Goal: Task Accomplishment & Management: Manage account settings

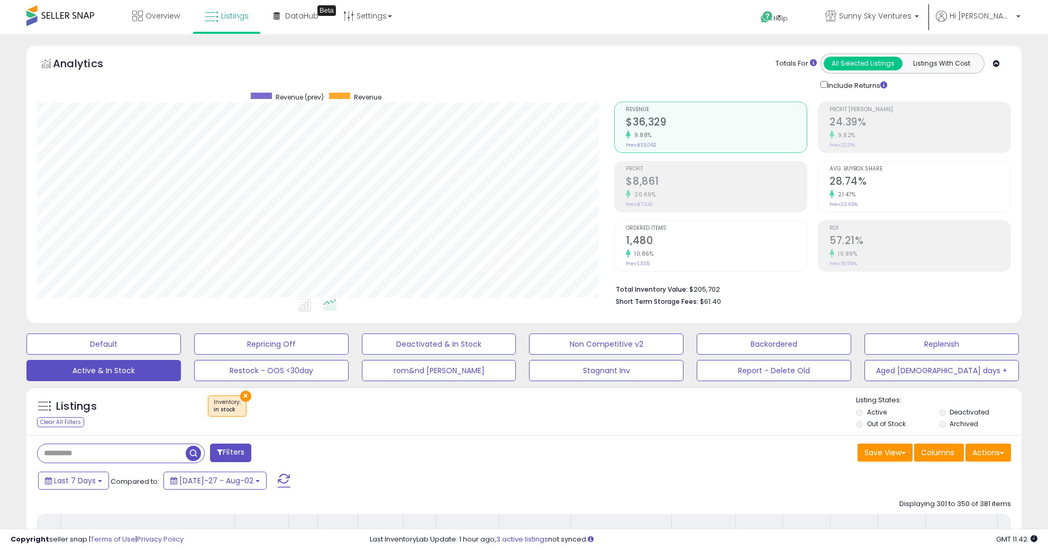
select select "**********"
select select "**"
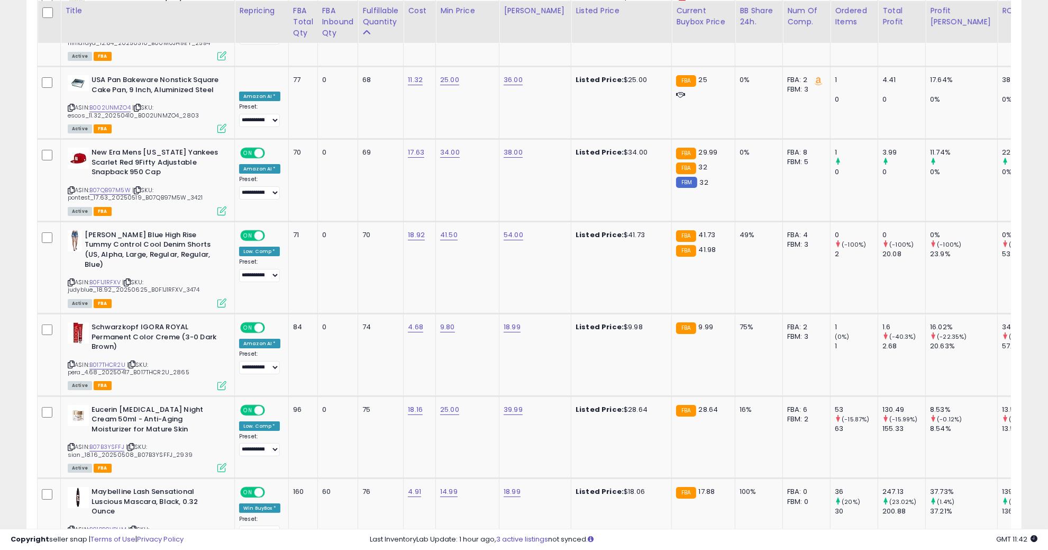
scroll to position [217, 577]
drag, startPoint x: 959, startPoint y: 478, endPoint x: 768, endPoint y: 0, distance: 514.6
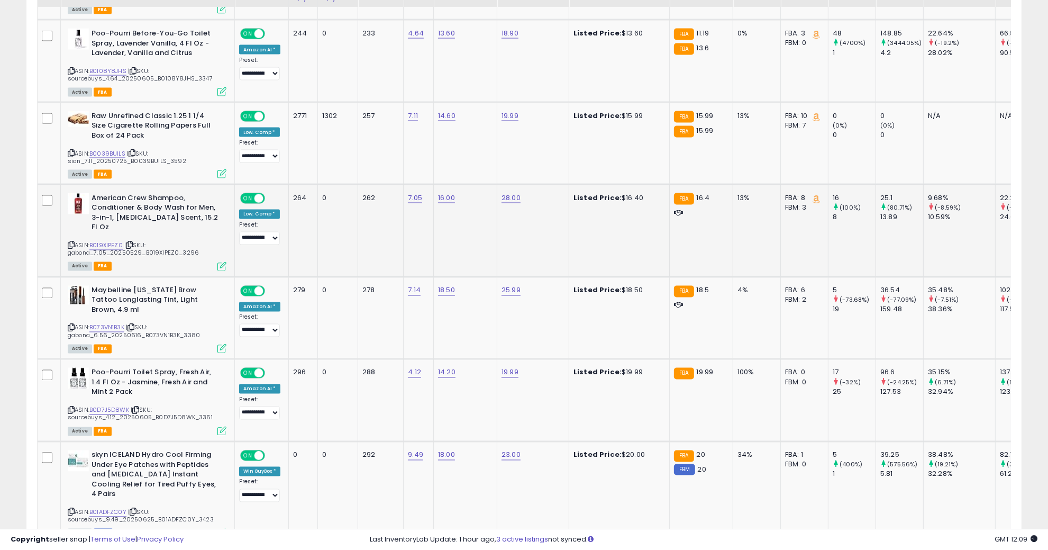
scroll to position [1893, 0]
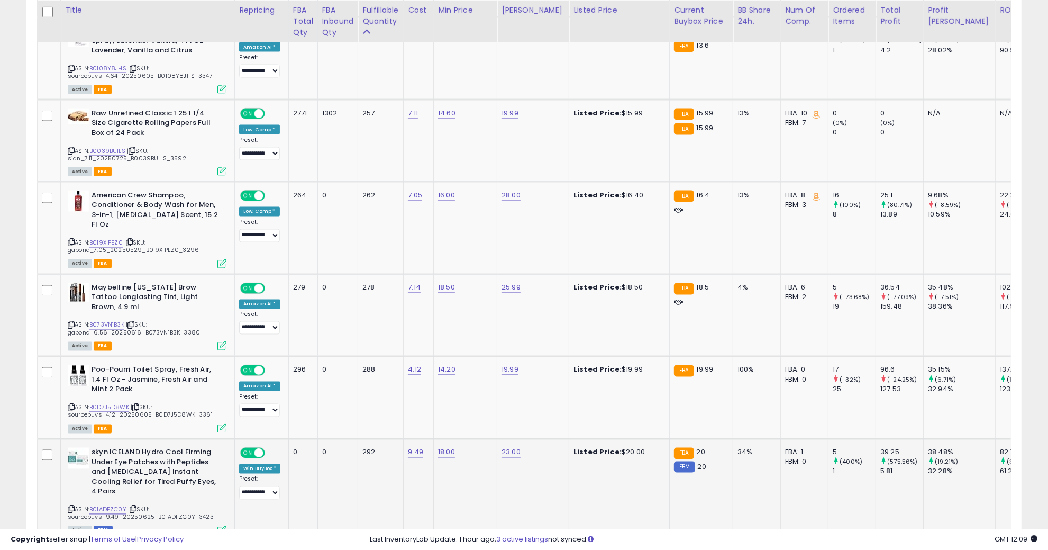
click at [65, 448] on div "skyn ICELAND Hydro Cool Firming Under Eye Patches with Peptides and [MEDICAL_DA…" at bounding box center [145, 491] width 161 height 86
click at [75, 505] on span "| SKU: sourcebuys_9.49_20250625_B01ADFZC0Y_3423" at bounding box center [141, 513] width 146 height 16
drag, startPoint x: 75, startPoint y: 449, endPoint x: 71, endPoint y: 445, distance: 5.6
click at [74, 505] on span "| SKU: sourcebuys_9.49_20250625_B01ADFZC0Y_3423" at bounding box center [141, 513] width 146 height 16
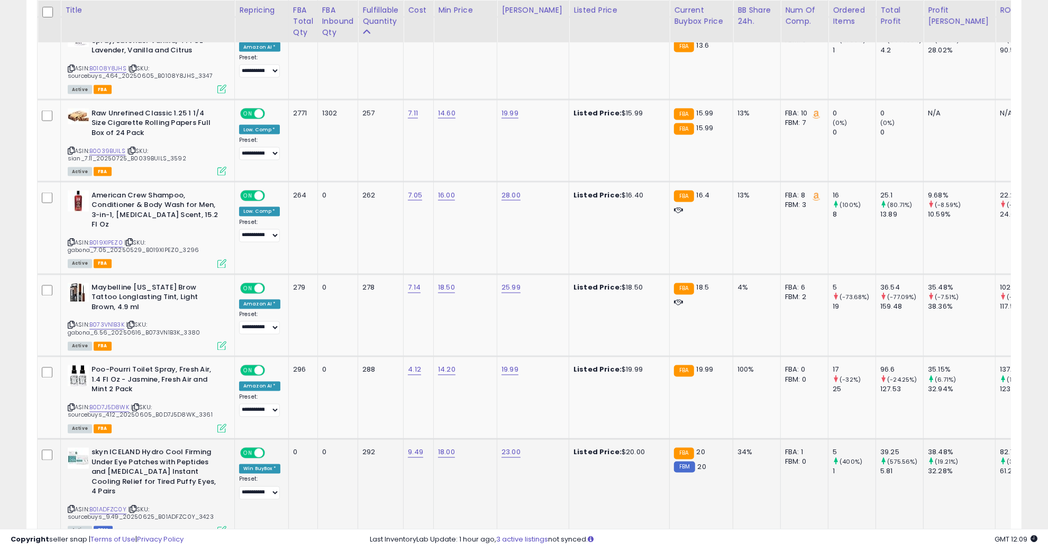
click at [71, 506] on icon at bounding box center [71, 509] width 7 height 6
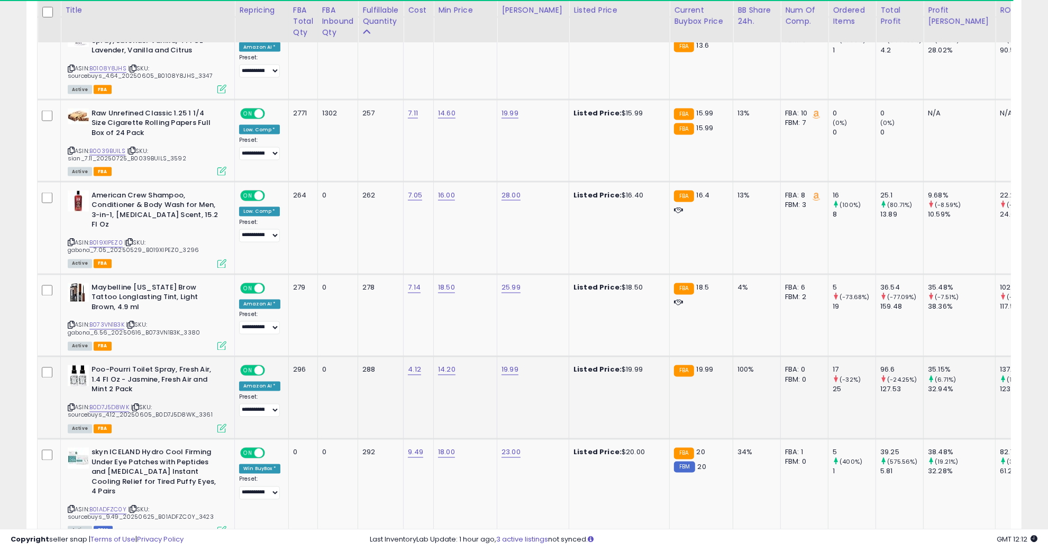
click at [514, 357] on td "19.99" at bounding box center [533, 398] width 72 height 83
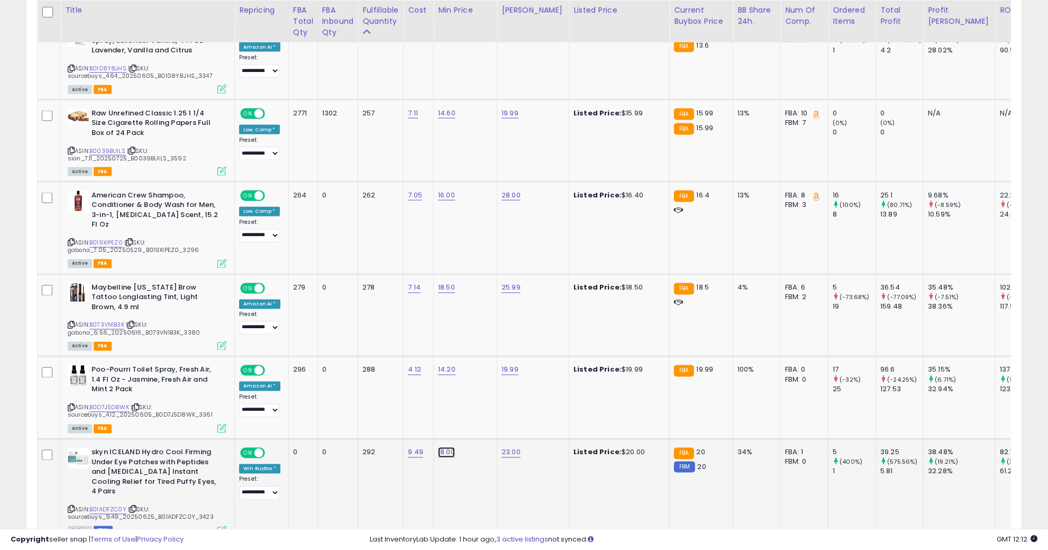
drag, startPoint x: 449, startPoint y: 368, endPoint x: 367, endPoint y: 369, distance: 82.0
click at [367, 369] on div "*****" at bounding box center [437, 373] width 152 height 28
type input "****"
click at [478, 371] on icon "submit" at bounding box center [475, 371] width 6 height 6
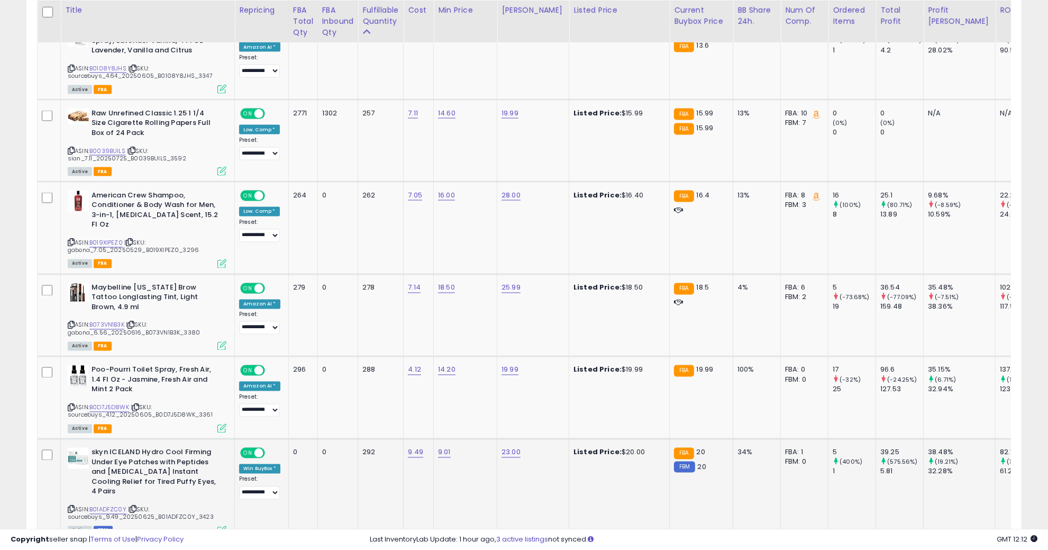
click at [529, 439] on td "23.00" at bounding box center [533, 490] width 72 height 102
drag, startPoint x: 494, startPoint y: 377, endPoint x: 412, endPoint y: 368, distance: 82.6
click at [412, 368] on tbody "**********" at bounding box center [832, 101] width 1589 height 2879
type input "*****"
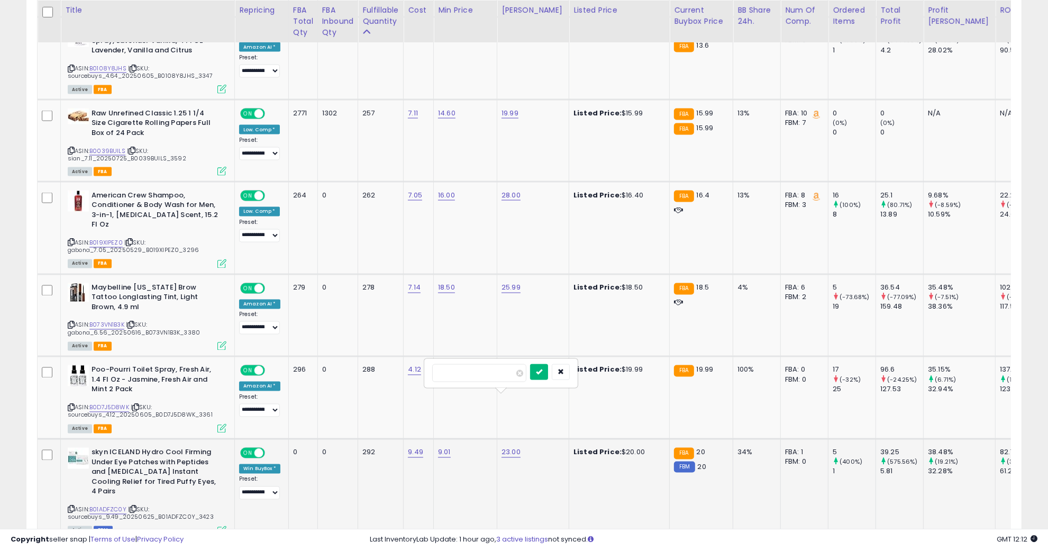
click at [542, 368] on icon "submit" at bounding box center [539, 371] width 6 height 6
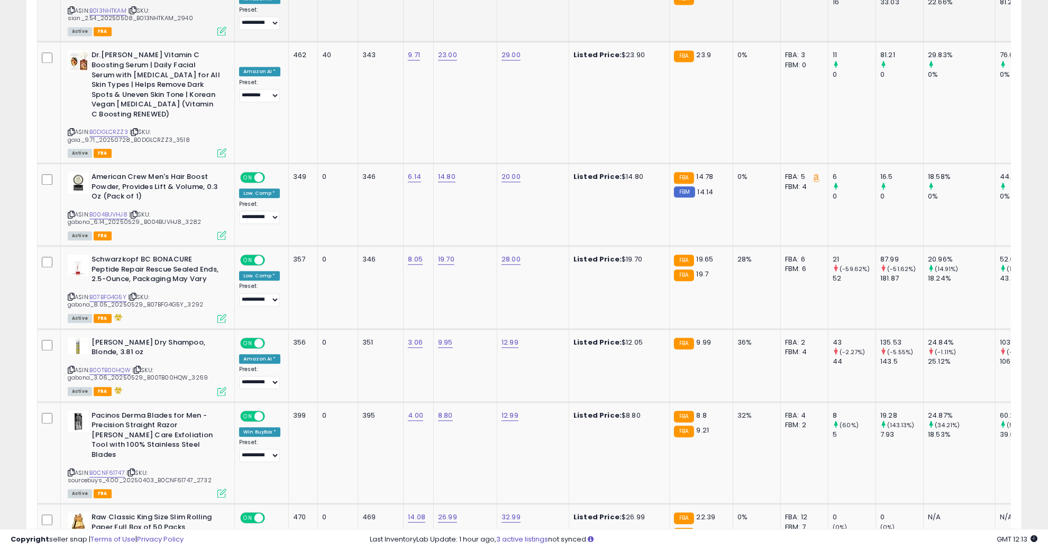
scroll to position [2555, 0]
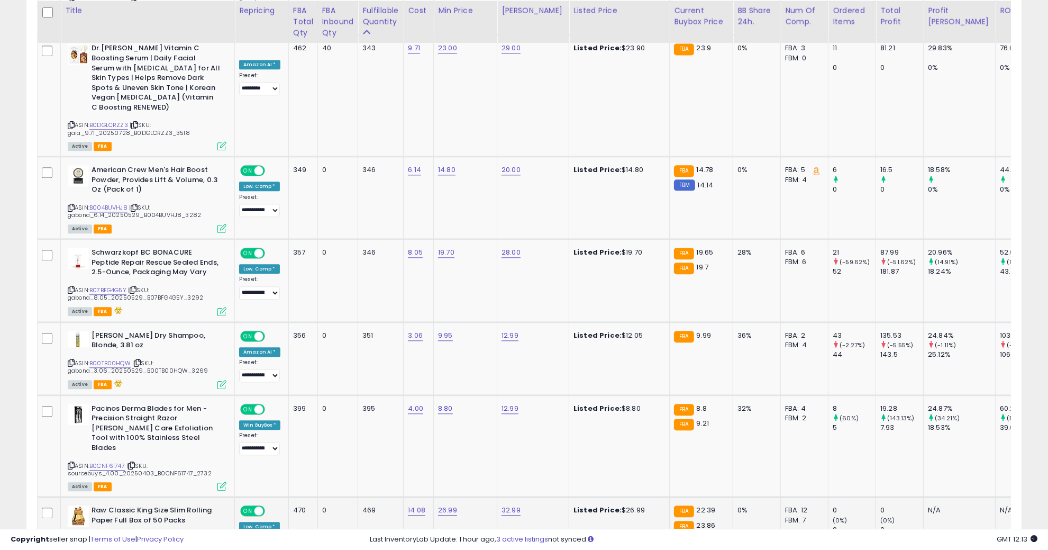
click at [113, 534] on link "B006XFGOXS" at bounding box center [108, 538] width 39 height 9
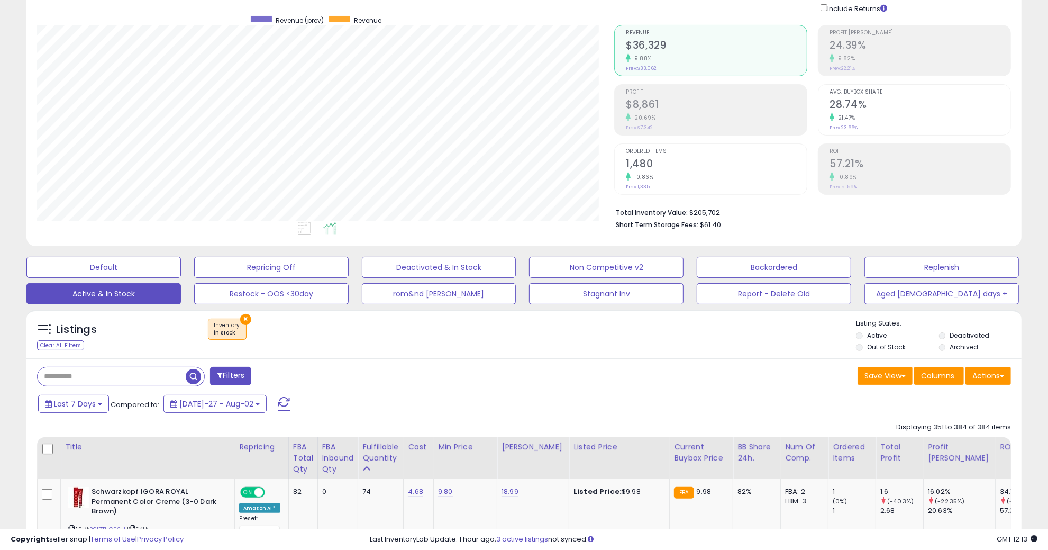
scroll to position [198, 0]
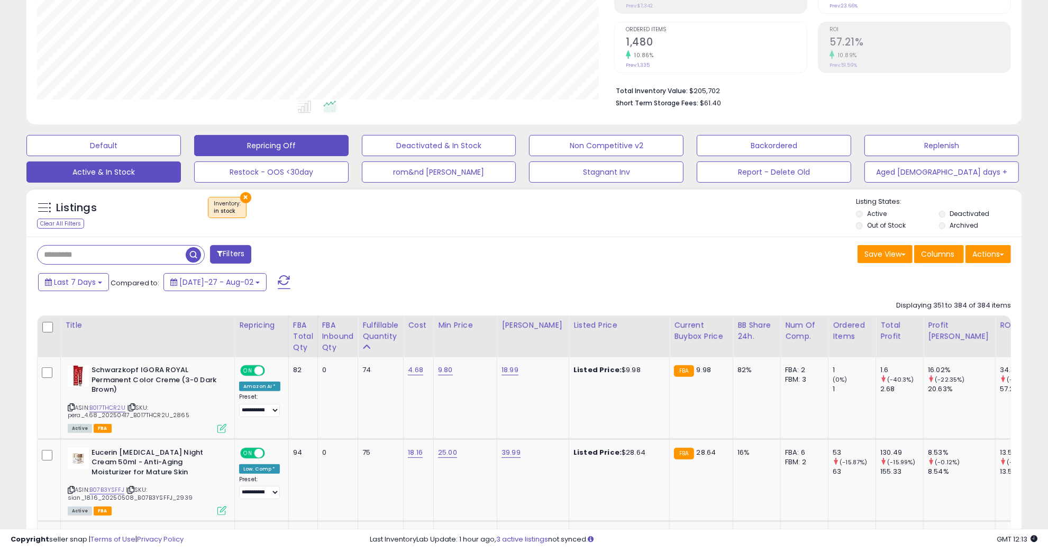
click at [181, 141] on button "Repricing Off" at bounding box center [103, 145] width 155 height 21
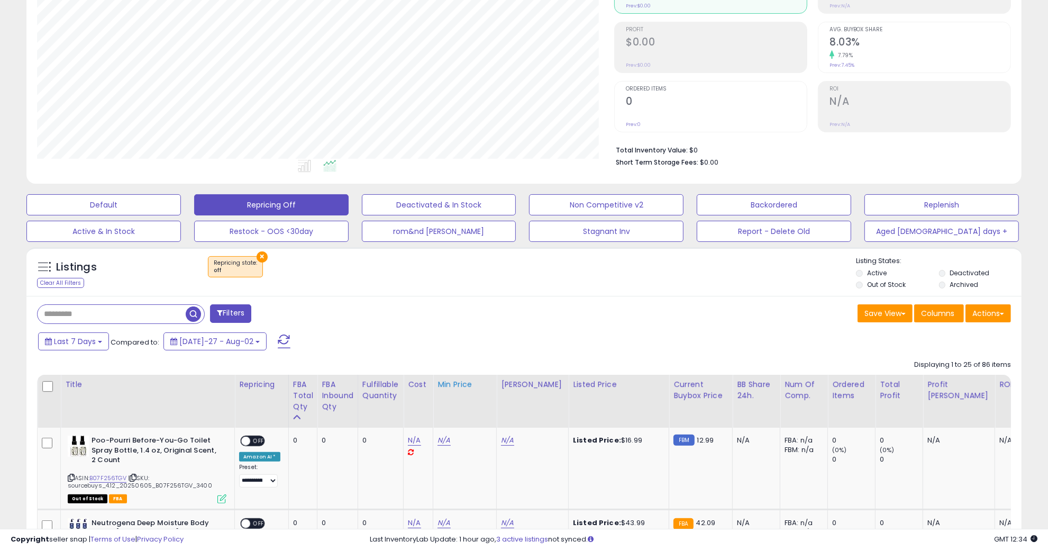
scroll to position [174, 0]
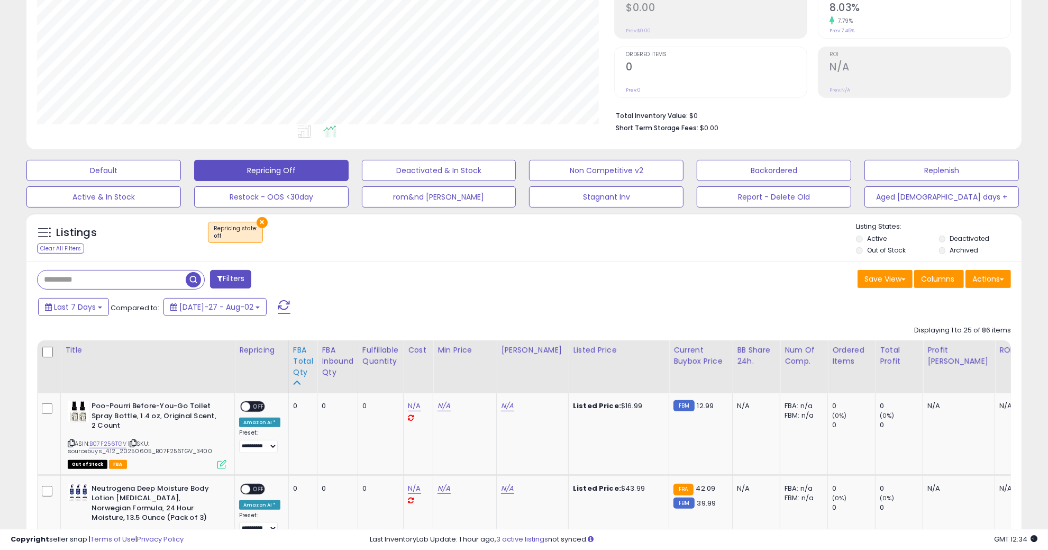
click at [300, 360] on div "FBA Total Qty" at bounding box center [303, 361] width 20 height 33
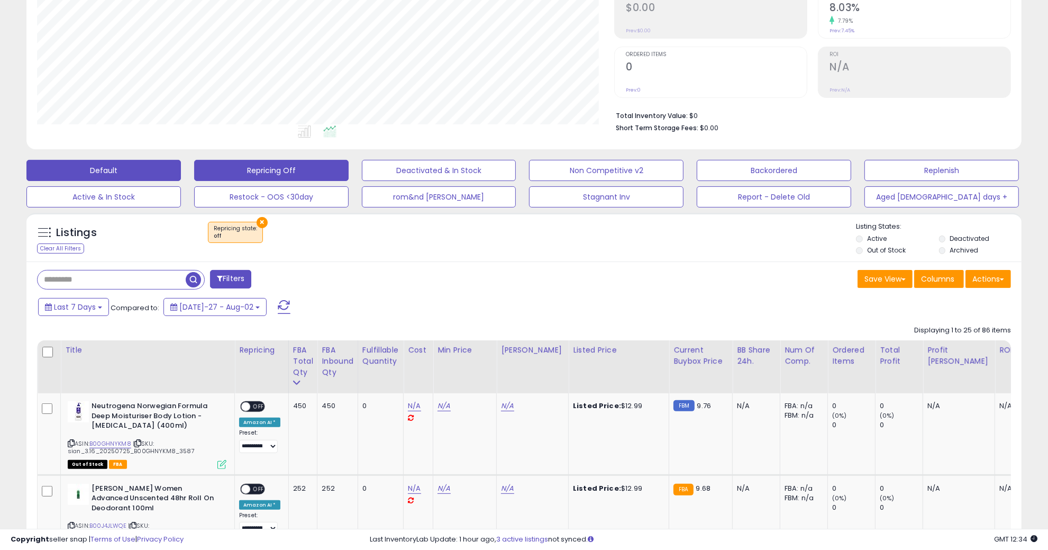
click at [151, 170] on button "Default" at bounding box center [103, 170] width 155 height 21
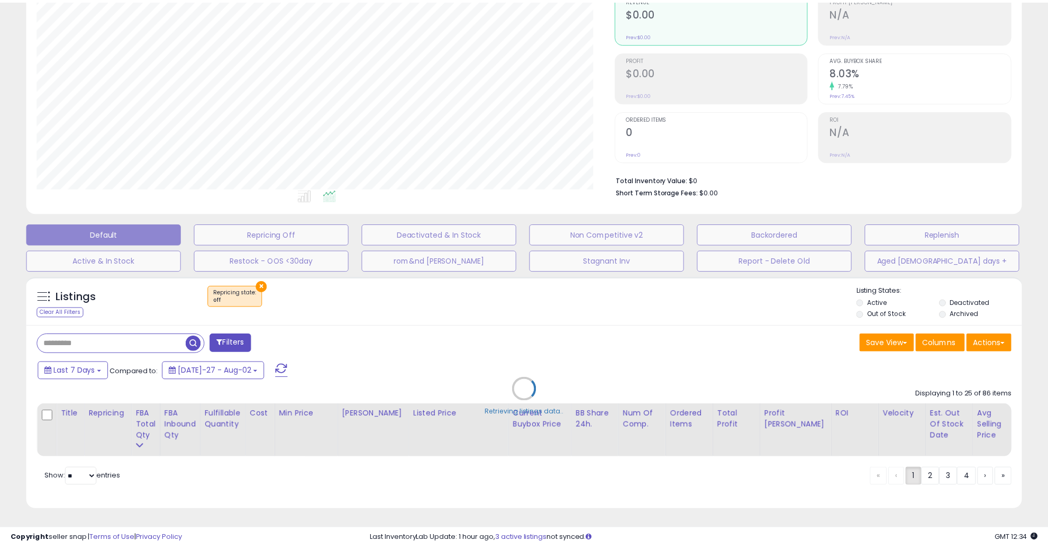
scroll to position [217, 583]
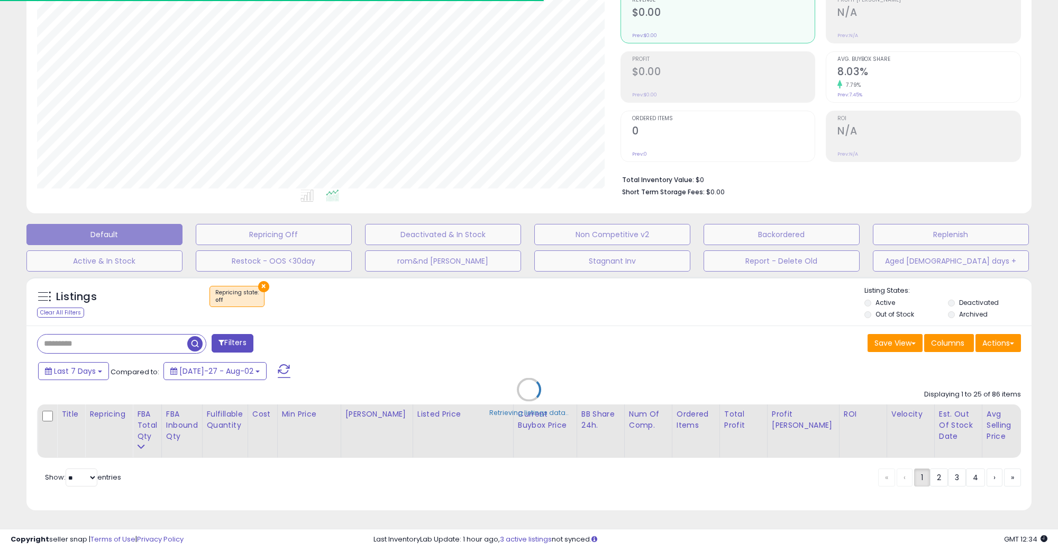
select select "**"
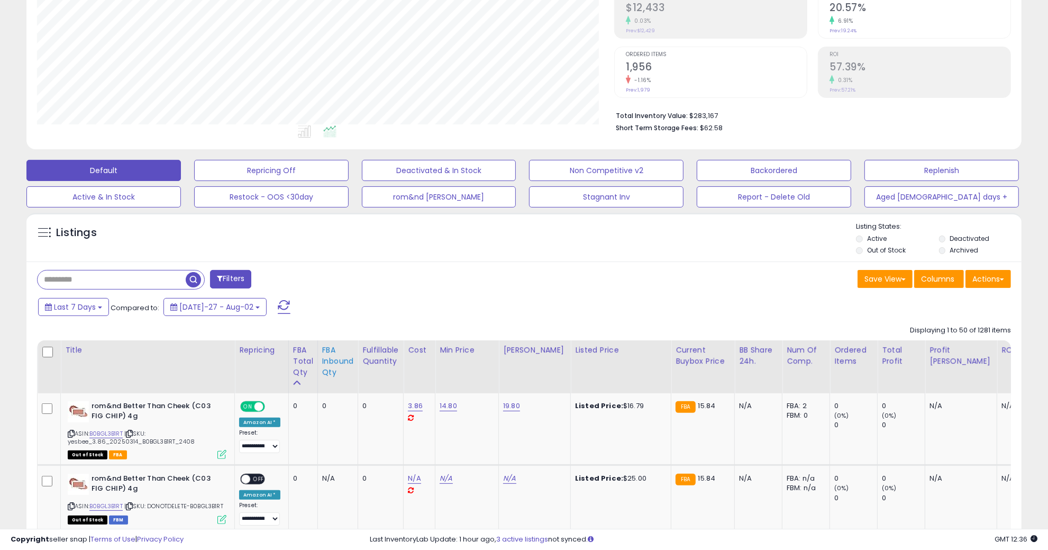
scroll to position [184, 0]
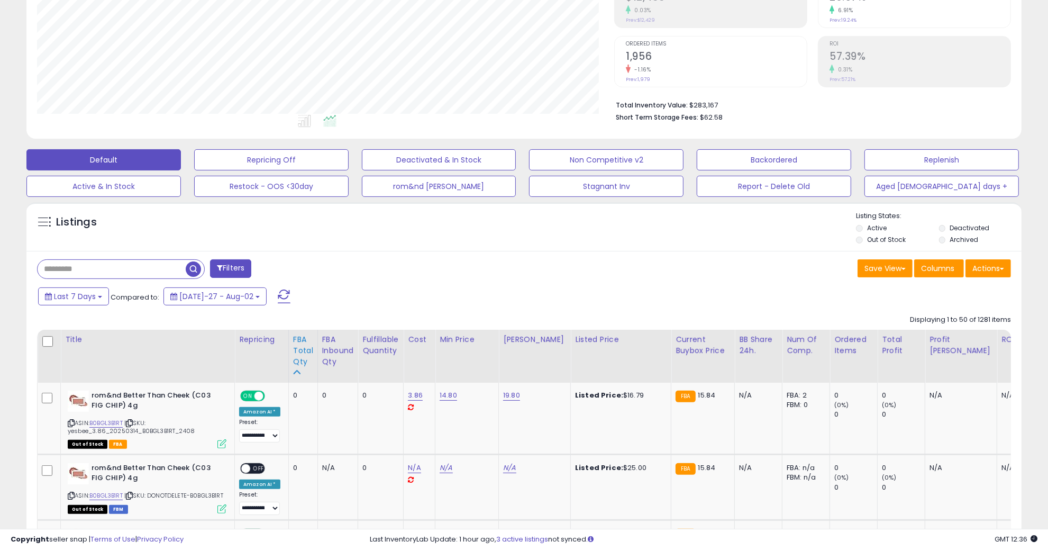
click at [306, 341] on div "FBA Total Qty" at bounding box center [303, 350] width 20 height 33
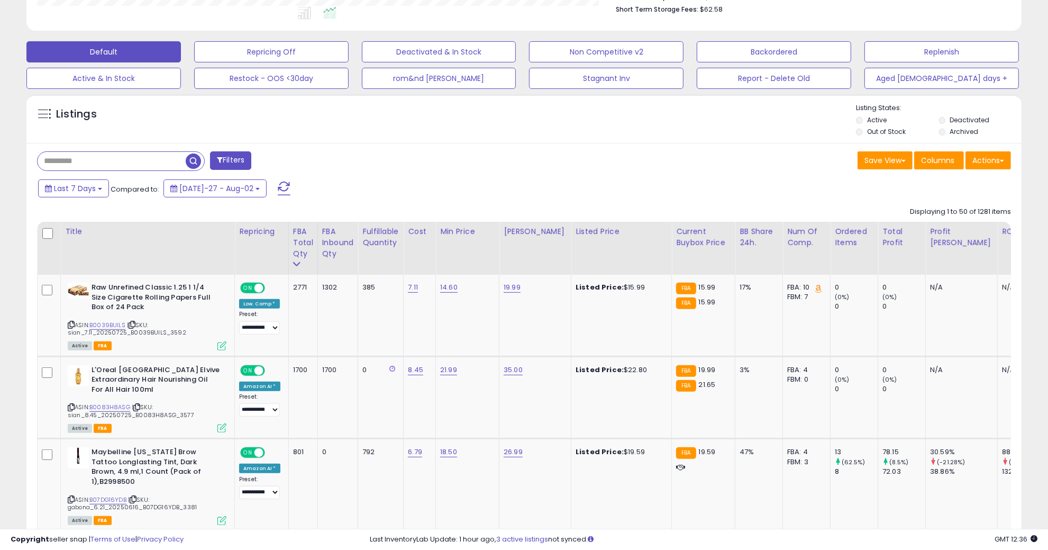
scroll to position [316, 0]
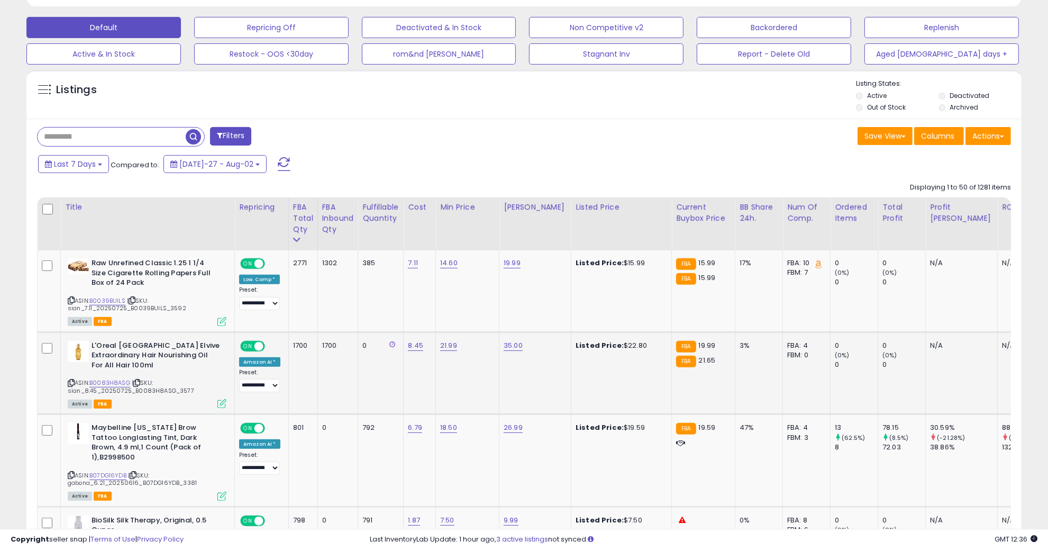
click at [108, 385] on span "| SKU: sian_8.45_20250725_B0083H8ASG_3577" at bounding box center [131, 386] width 126 height 16
click at [115, 376] on div "ASIN: B0083H8ASG | SKU: sian_8.45_20250725_B0083H8ASG_3577 Active FBA" at bounding box center [147, 374] width 159 height 67
click at [114, 382] on link "B0083H8ASG" at bounding box center [109, 382] width 41 height 9
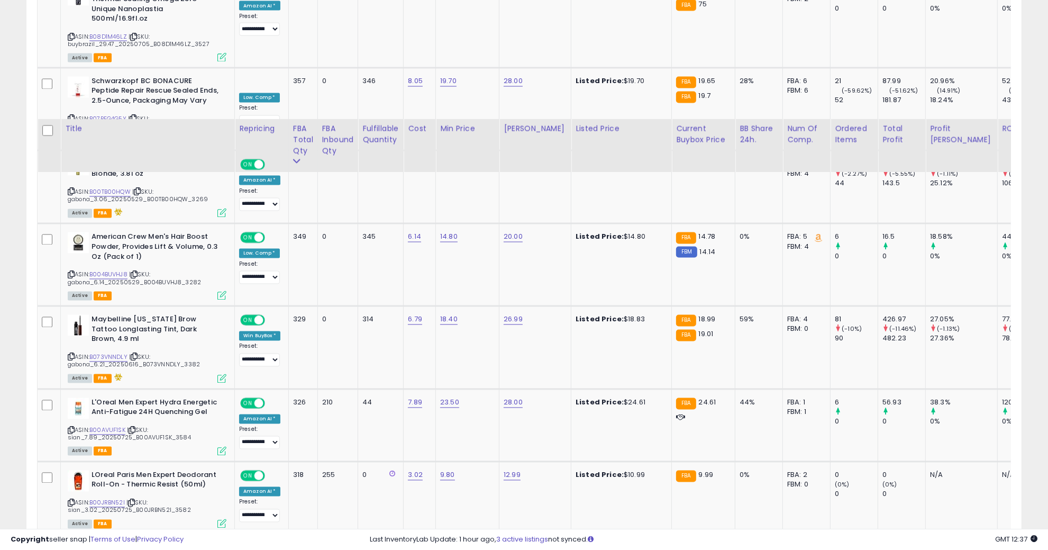
scroll to position [2235, 0]
